Goal: Task Accomplishment & Management: Complete application form

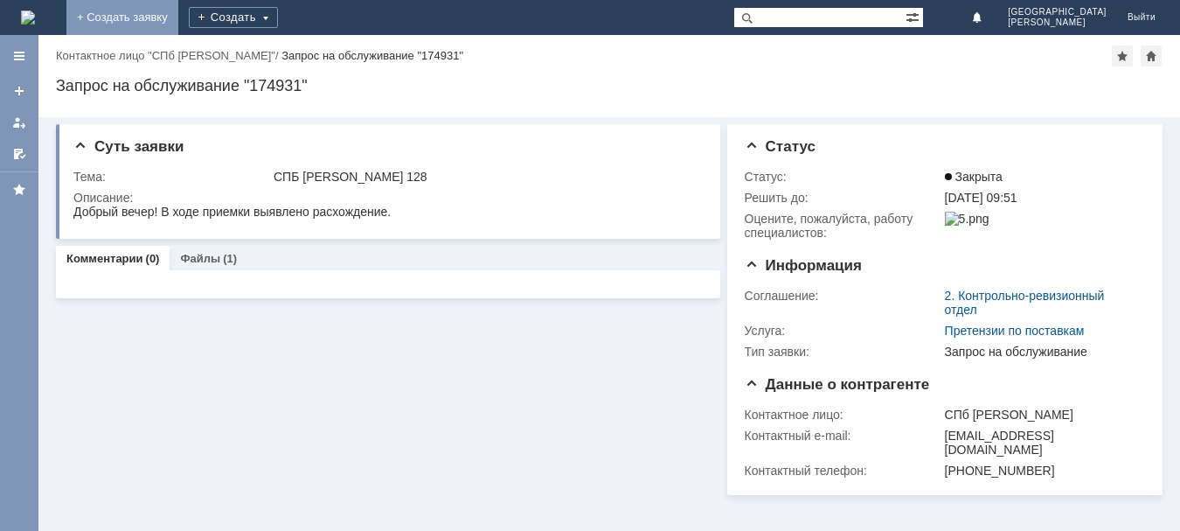
click at [178, 16] on link "+ Создать заявку" at bounding box center [122, 17] width 112 height 35
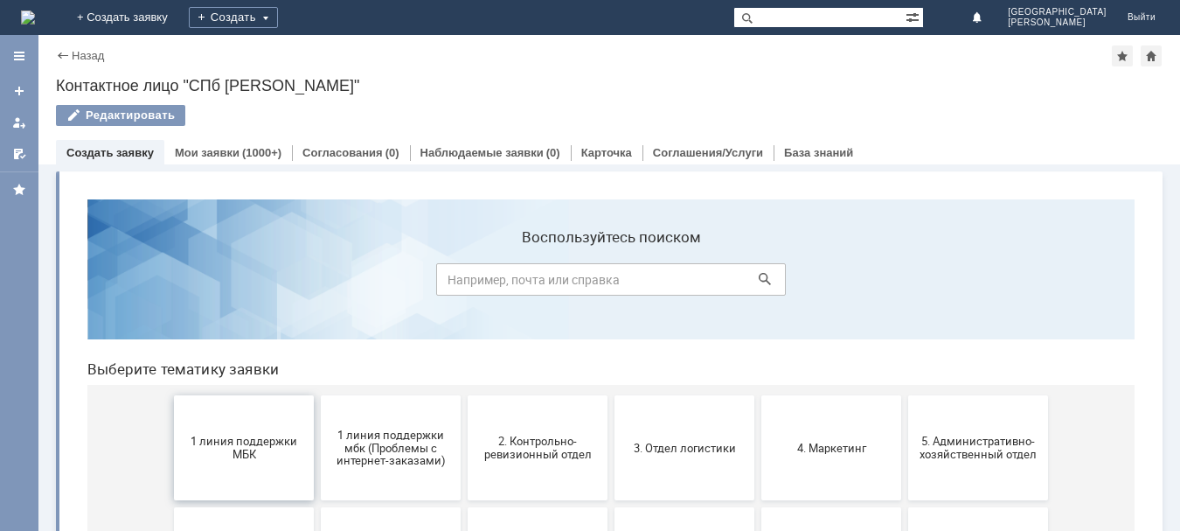
click at [255, 479] on button "1 линия поддержки МБК" at bounding box center [244, 447] width 140 height 105
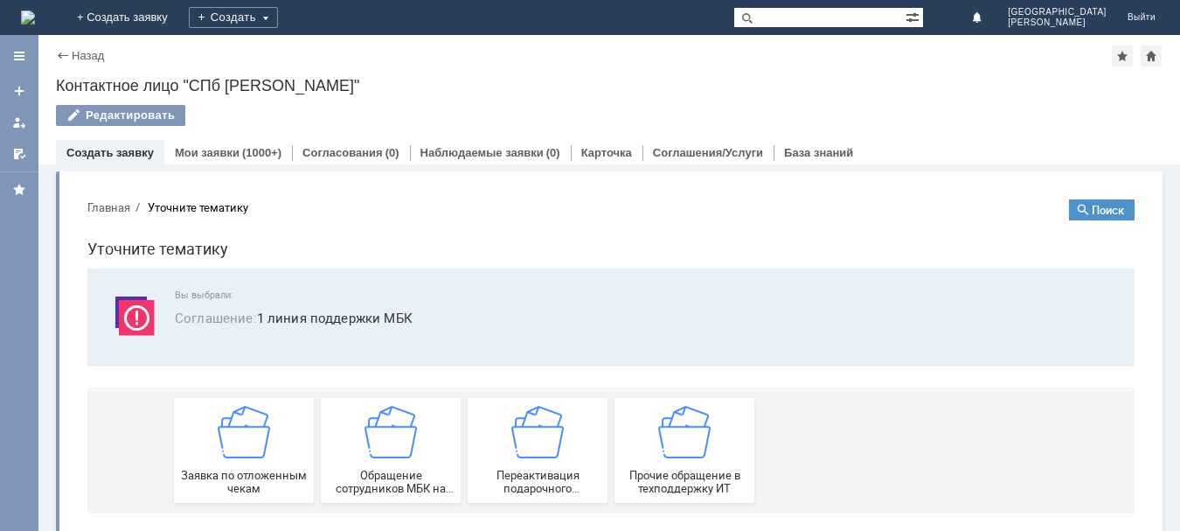
click at [255, 479] on span "Заявка по отложенным чекам" at bounding box center [243, 481] width 129 height 26
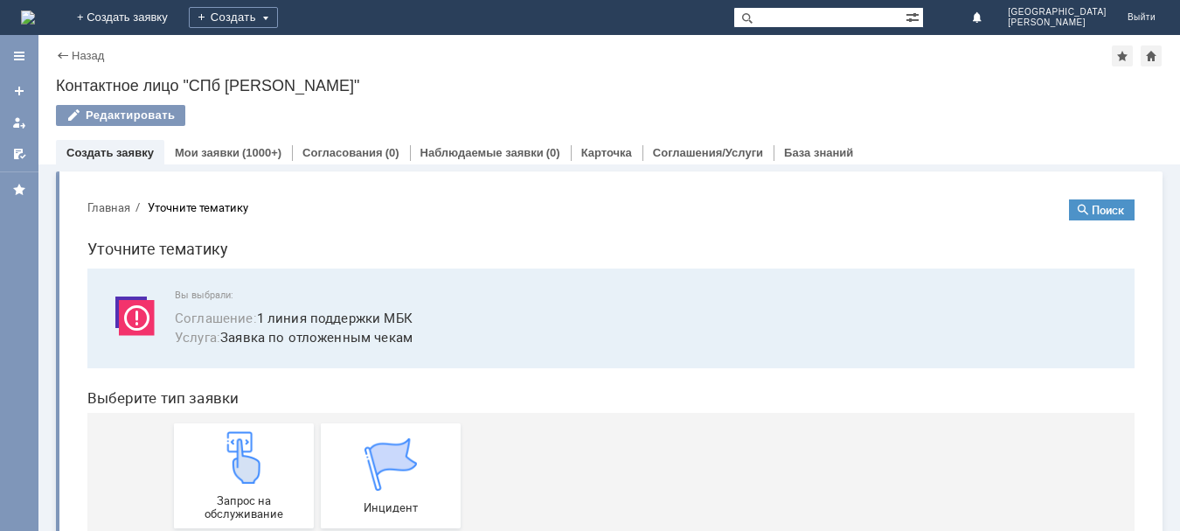
click at [255, 479] on img at bounding box center [244, 457] width 52 height 52
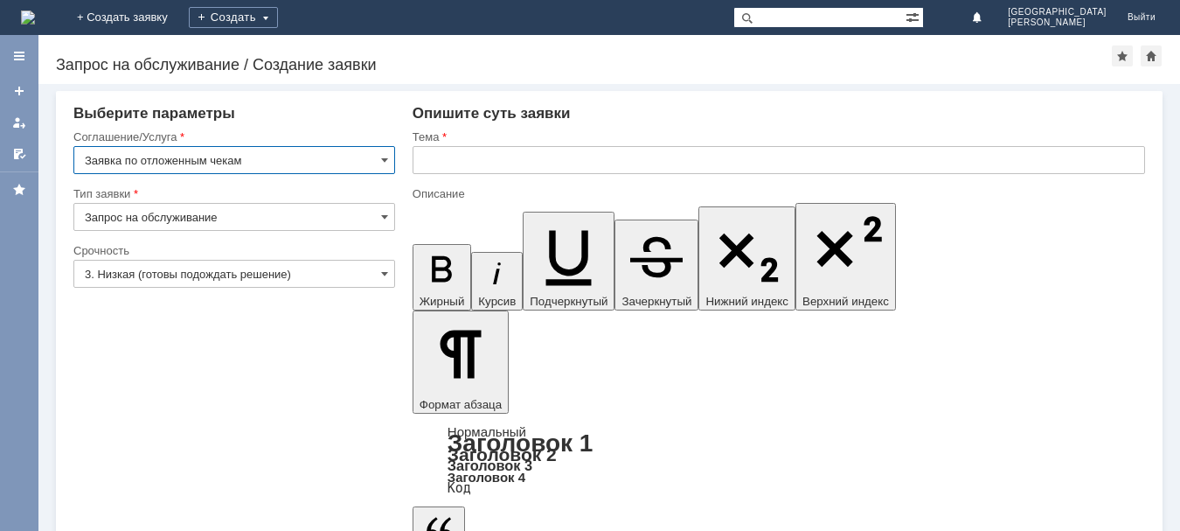
click at [470, 161] on input "text" at bounding box center [779, 160] width 732 height 28
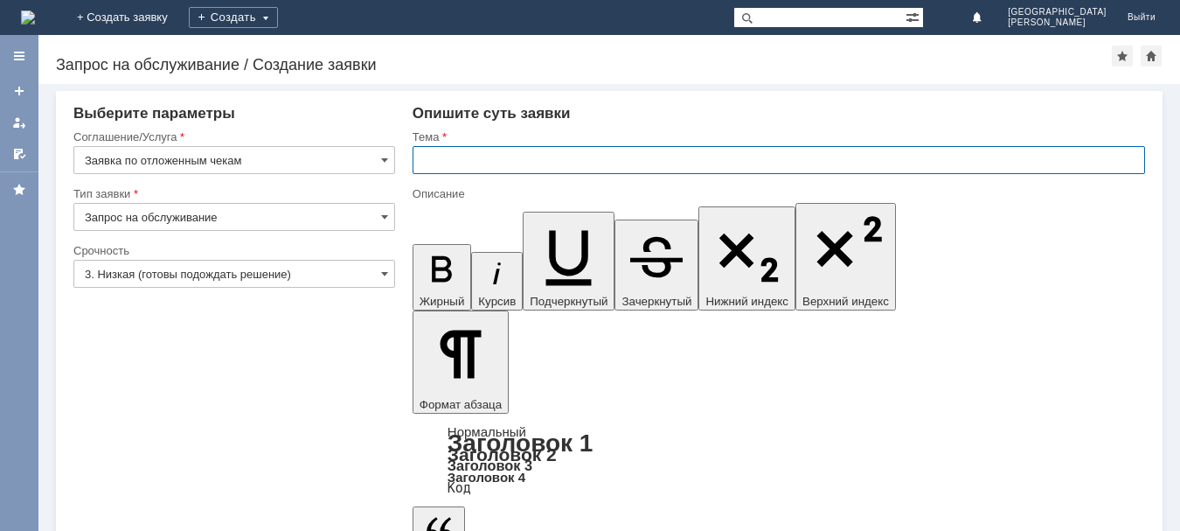
type input "с"
type input "СПБ Невский128"
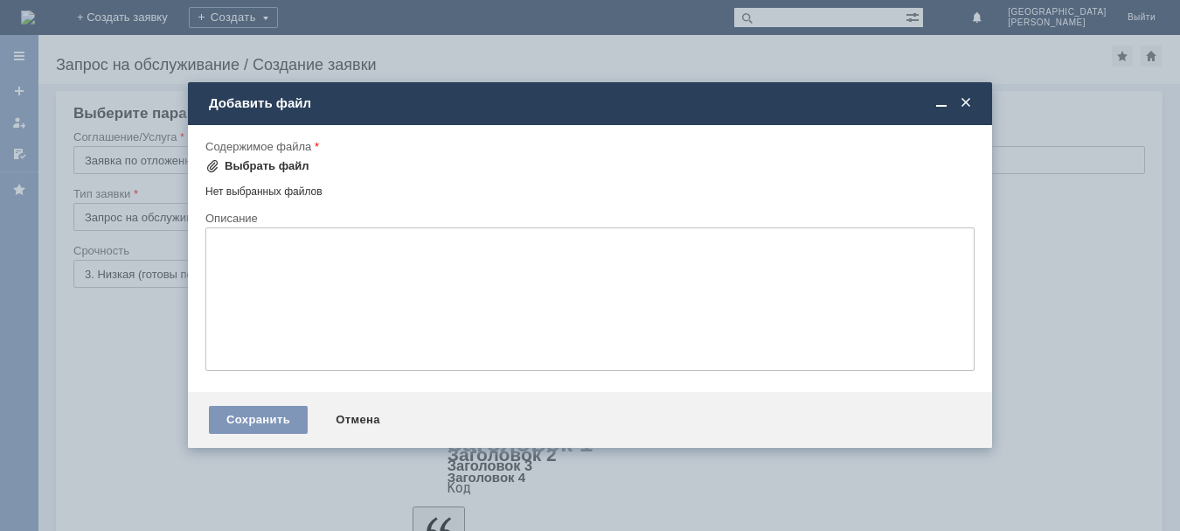
click at [266, 160] on div "Выбрать файл" at bounding box center [267, 166] width 85 height 14
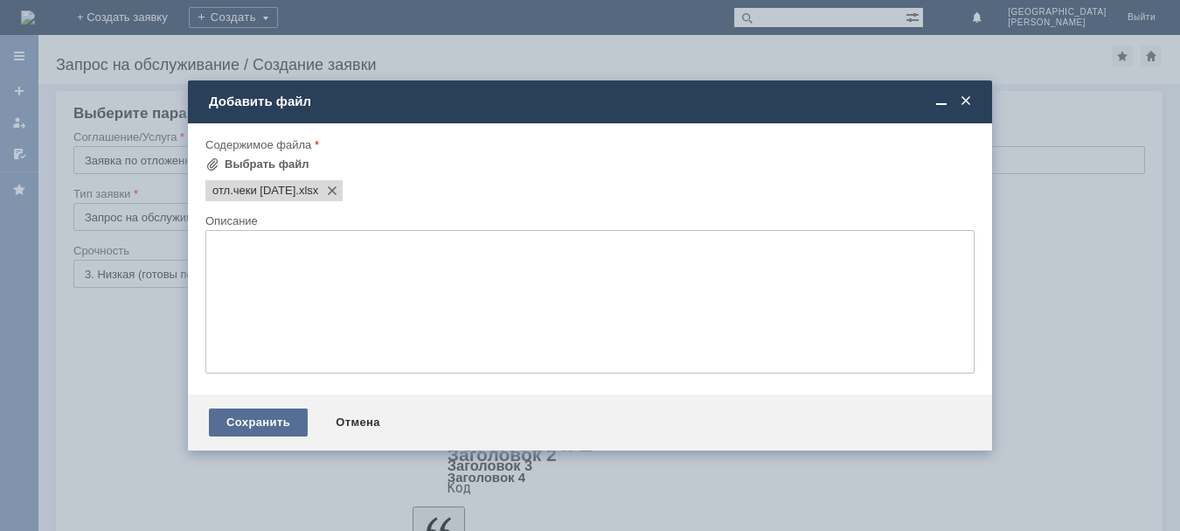
click at [289, 426] on div "Сохранить" at bounding box center [258, 422] width 99 height 28
